Goal: Transaction & Acquisition: Subscribe to service/newsletter

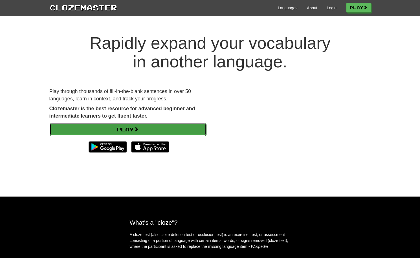
click at [135, 128] on link "Play" at bounding box center [128, 129] width 156 height 13
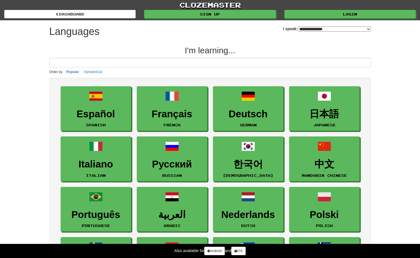
select select "*******"
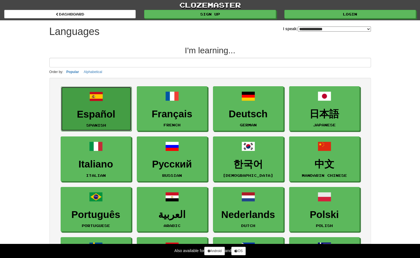
click at [109, 102] on link "Español Spanish" at bounding box center [96, 109] width 70 height 45
